Goal: Find specific page/section: Find specific page/section

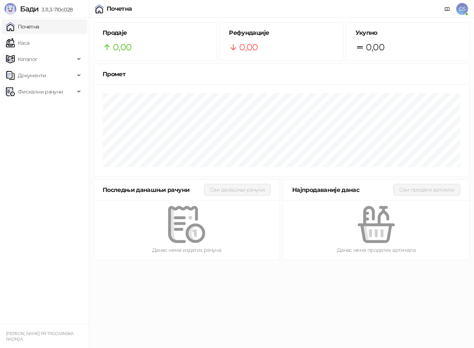
drag, startPoint x: 49, startPoint y: 49, endPoint x: 62, endPoint y: 29, distance: 23.8
click at [29, 48] on link "Каса" at bounding box center [17, 43] width 23 height 15
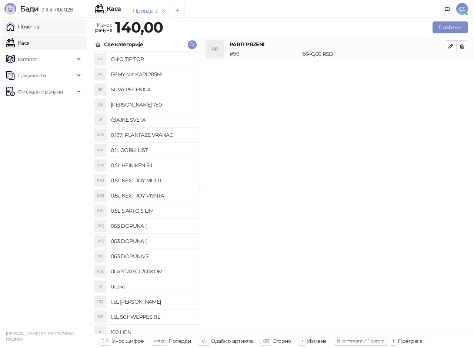
click at [39, 26] on link "Почетна" at bounding box center [22, 26] width 33 height 15
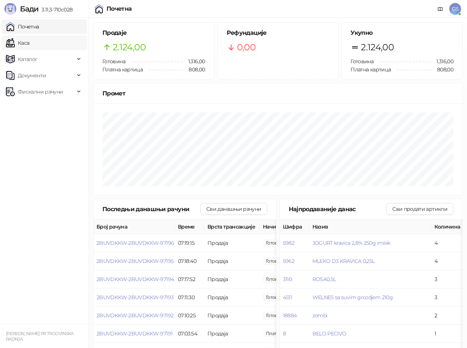
click at [29, 42] on link "Каса" at bounding box center [17, 43] width 23 height 15
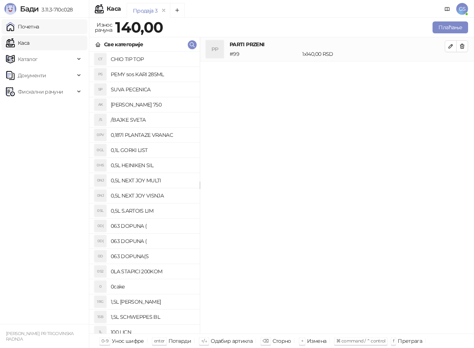
click at [39, 29] on link "Почетна" at bounding box center [22, 26] width 33 height 15
